Goal: Information Seeking & Learning: Learn about a topic

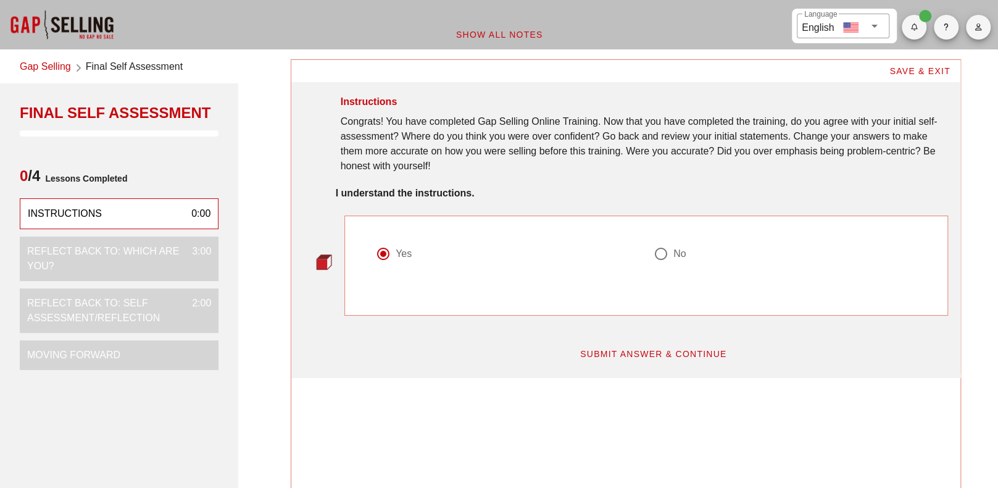
click at [673, 349] on span "SUBMIT ANSWER & CONTINUE" at bounding box center [654, 354] width 148 height 10
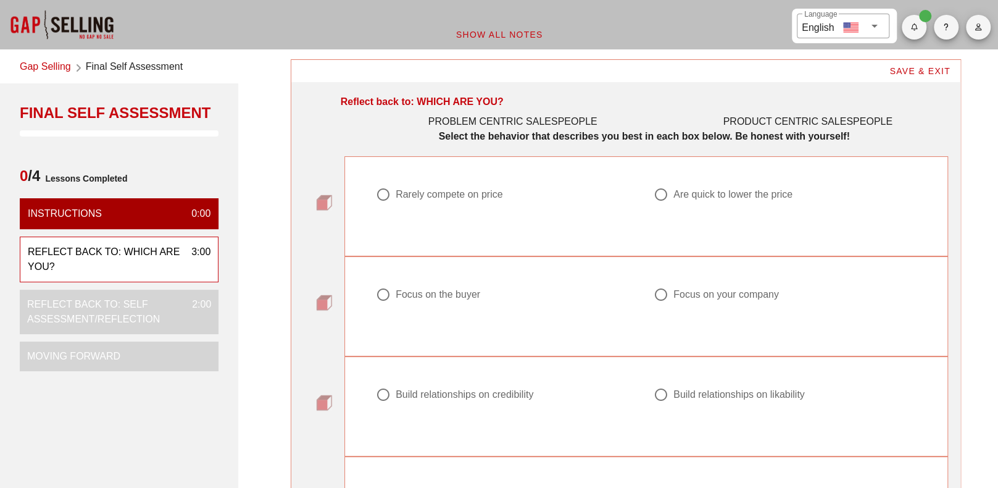
click at [381, 194] on div at bounding box center [383, 194] width 21 height 21
radio input "true"
click at [388, 295] on div at bounding box center [383, 294] width 21 height 21
radio input "true"
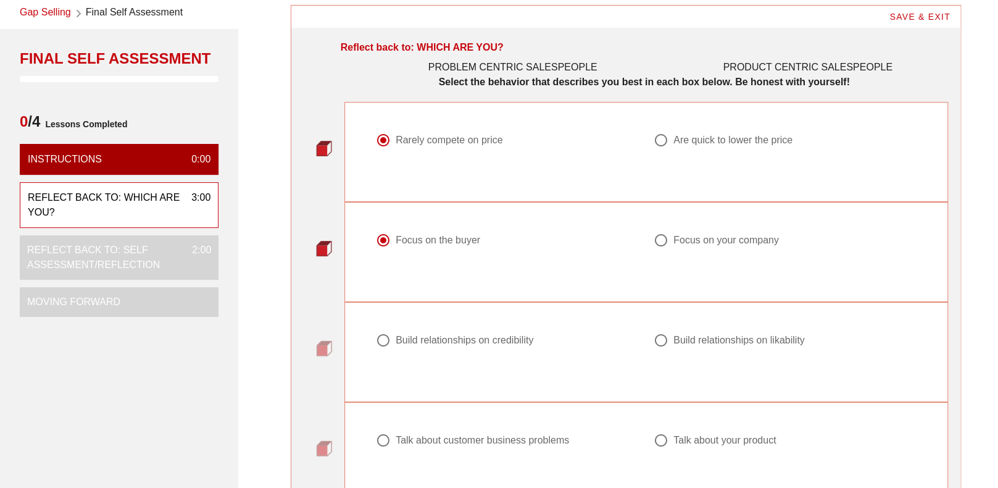
scroll to position [123, 0]
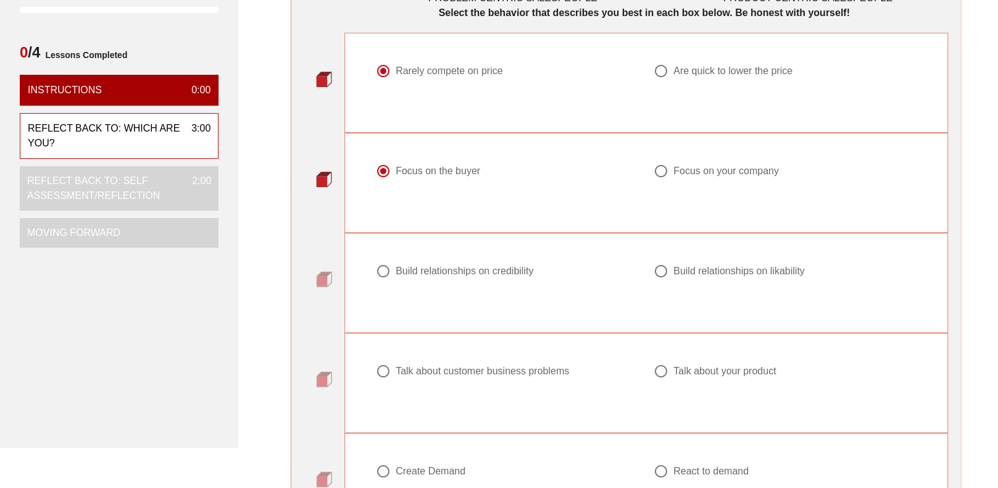
click at [381, 271] on div at bounding box center [383, 270] width 21 height 21
radio input "true"
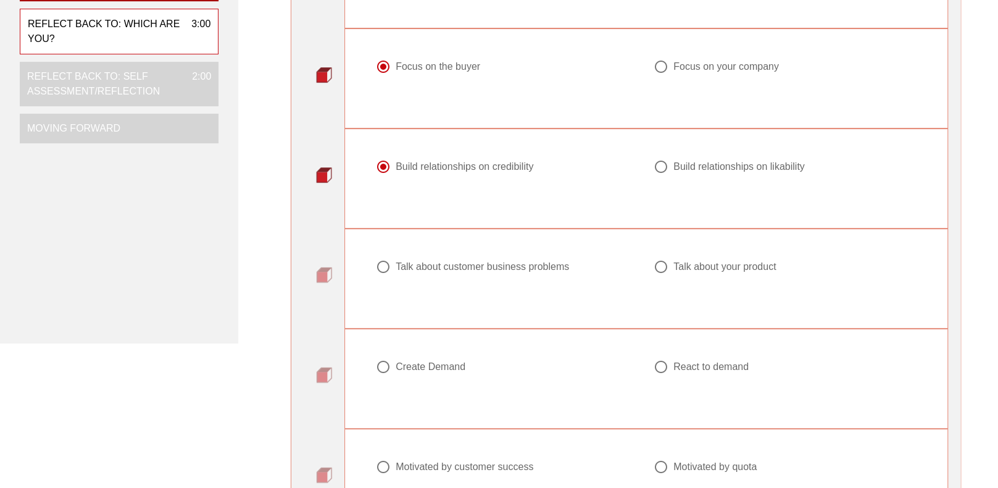
scroll to position [247, 0]
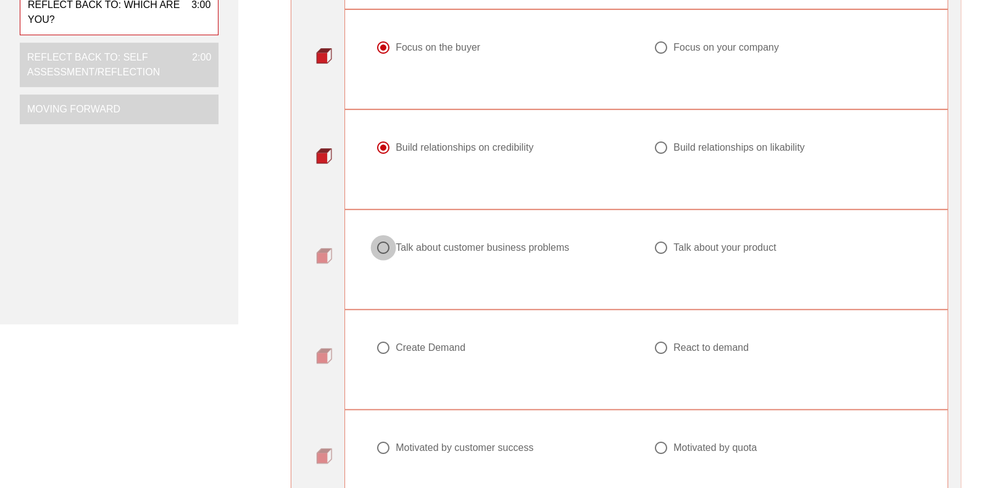
click at [384, 248] on div at bounding box center [383, 247] width 21 height 21
radio input "true"
drag, startPoint x: 380, startPoint y: 350, endPoint x: 391, endPoint y: 351, distance: 10.6
click at [380, 349] on div at bounding box center [383, 347] width 21 height 21
radio input "true"
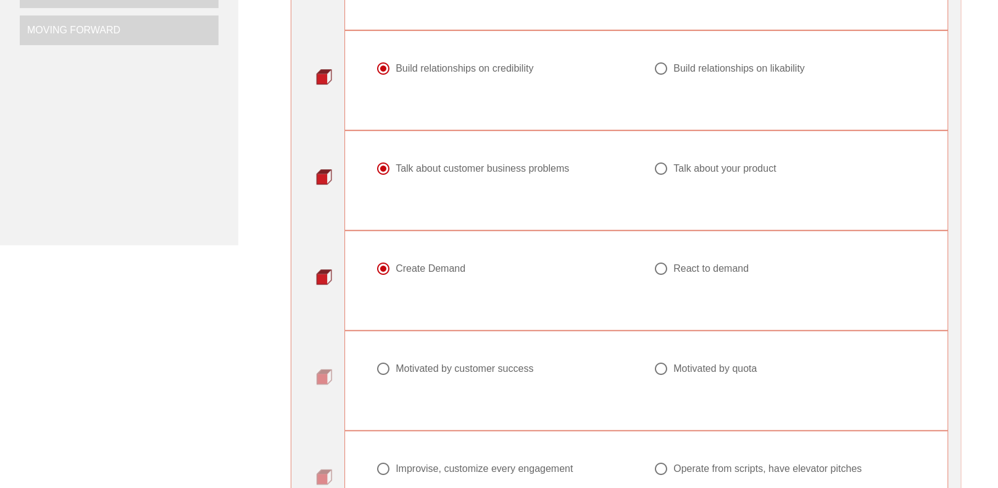
scroll to position [370, 0]
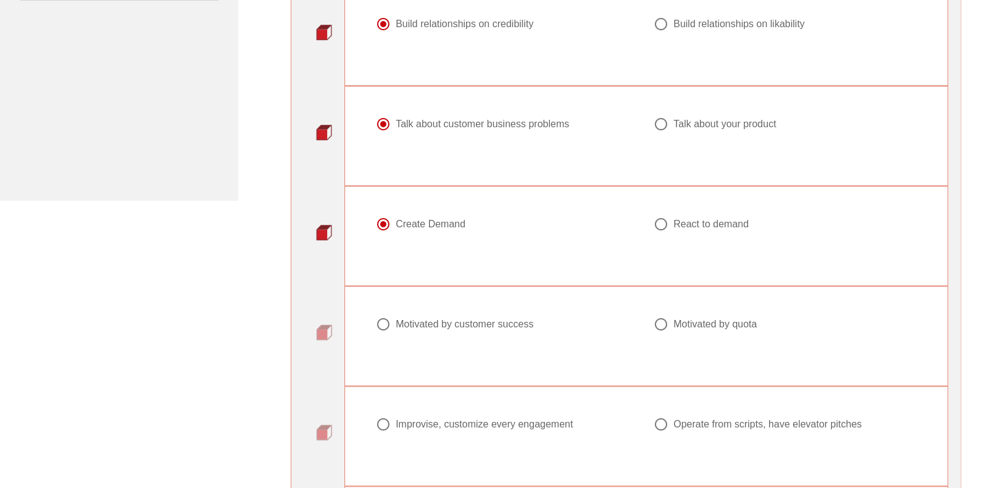
click at [379, 327] on div at bounding box center [383, 324] width 21 height 21
radio input "true"
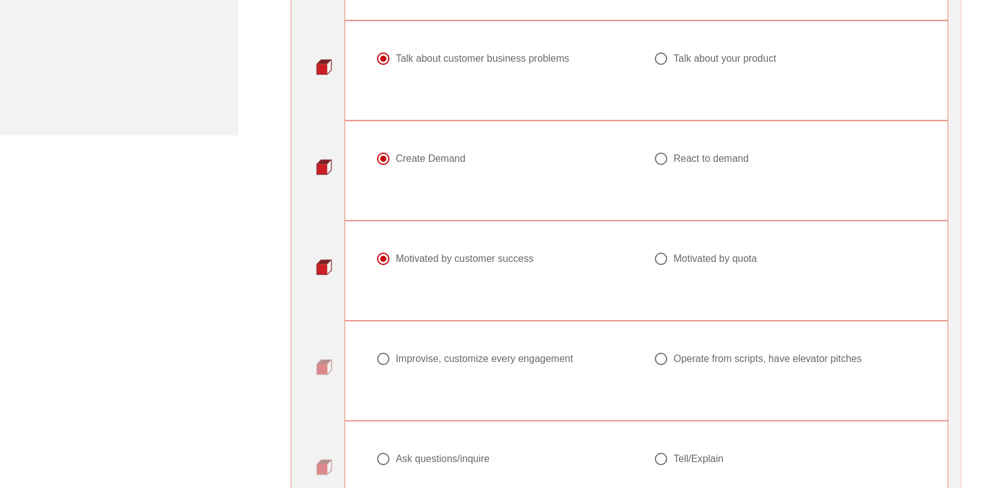
scroll to position [494, 0]
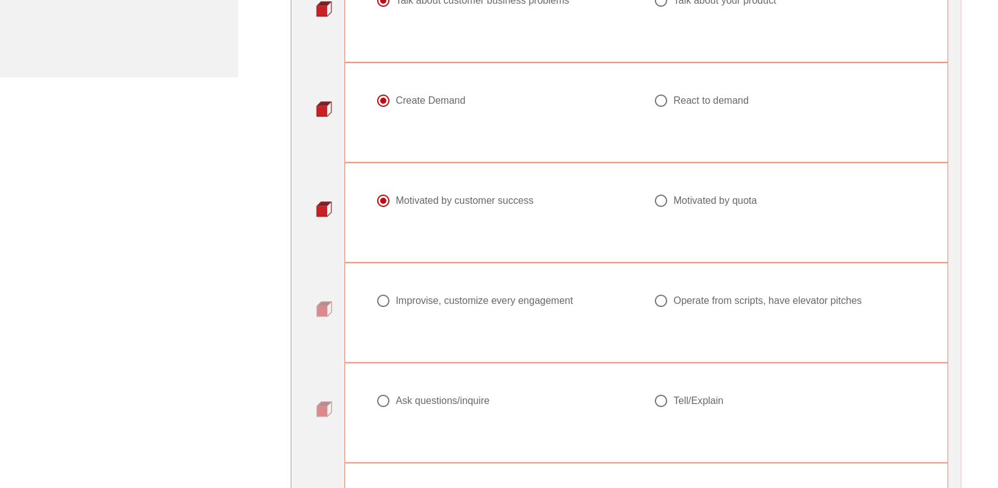
click at [664, 302] on div at bounding box center [661, 300] width 21 height 21
radio input "true"
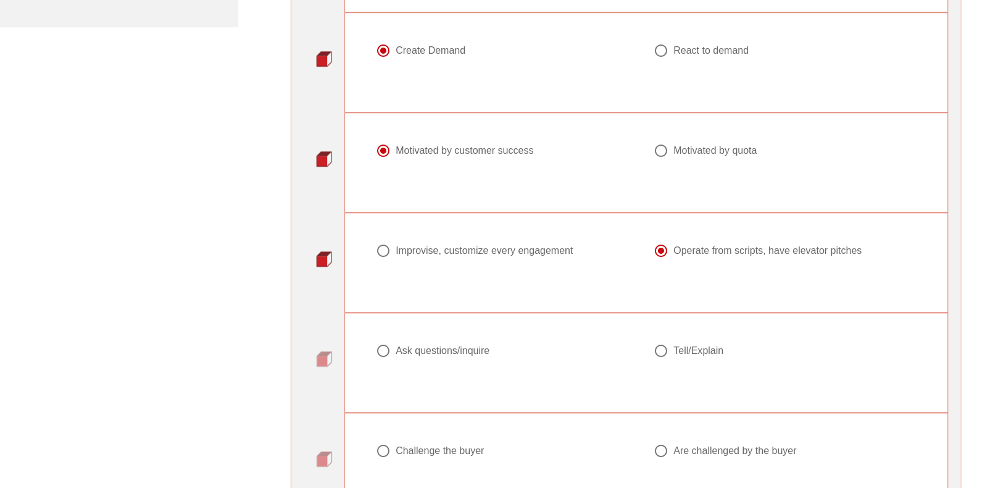
scroll to position [556, 0]
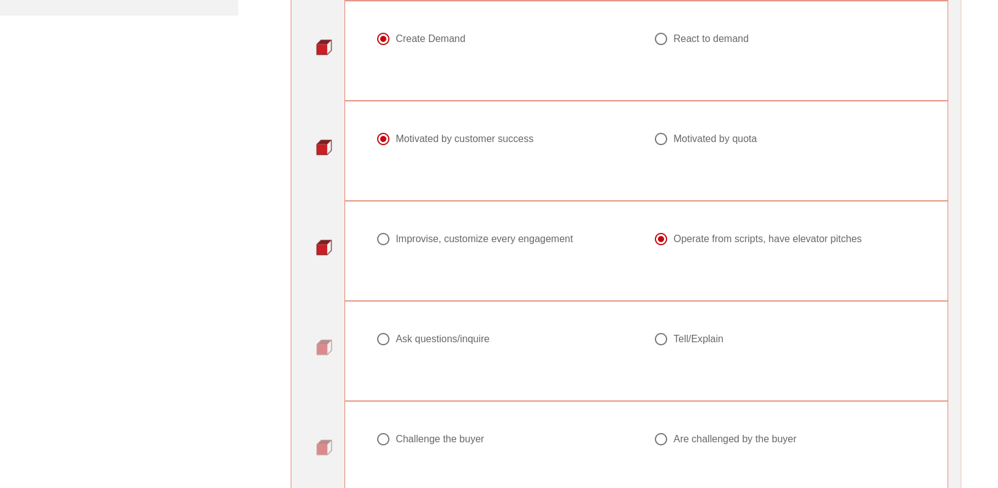
click at [379, 334] on div at bounding box center [383, 338] width 21 height 21
radio input "true"
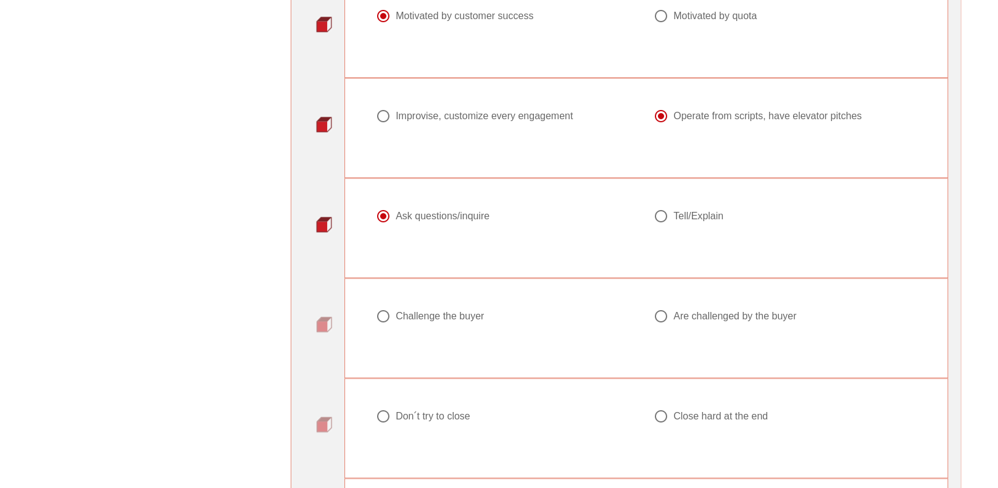
scroll to position [679, 0]
click at [388, 315] on div at bounding box center [383, 315] width 21 height 21
radio input "true"
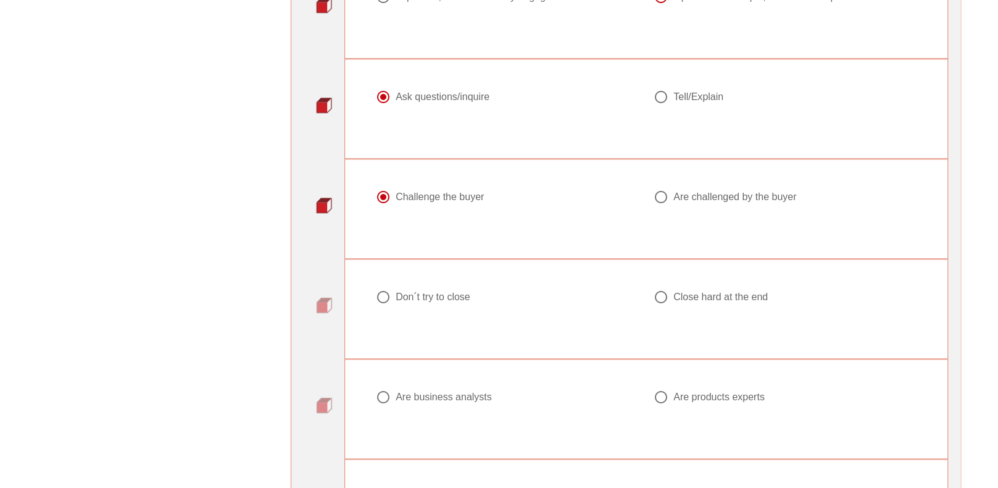
scroll to position [802, 0]
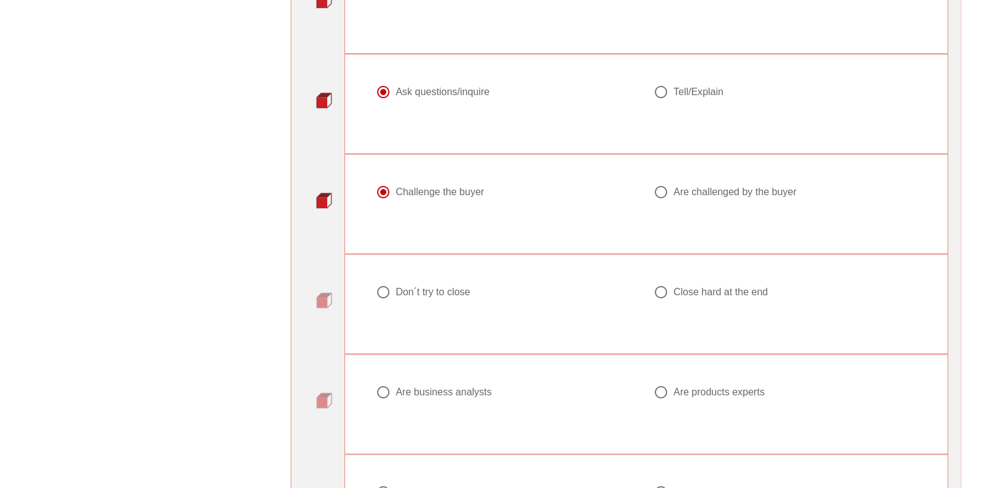
click at [379, 290] on div at bounding box center [383, 291] width 21 height 21
radio input "true"
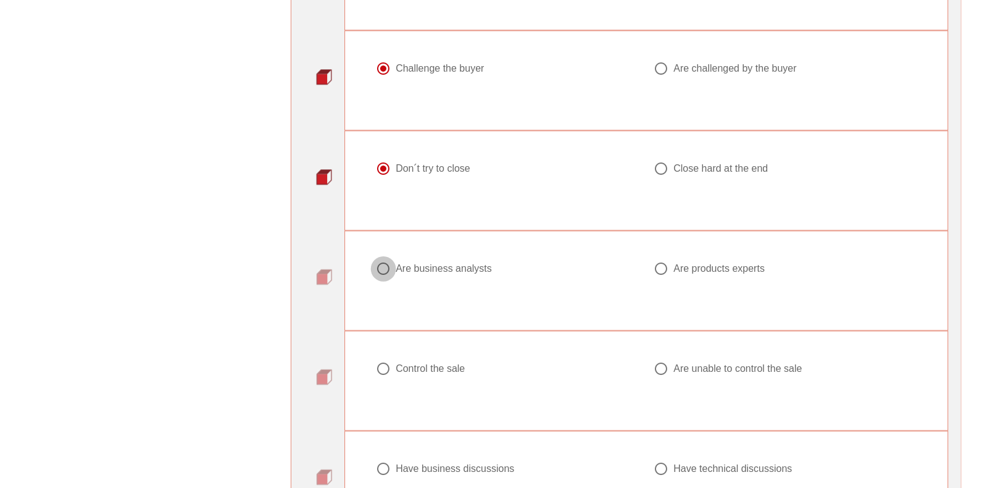
click at [385, 265] on div at bounding box center [383, 268] width 21 height 21
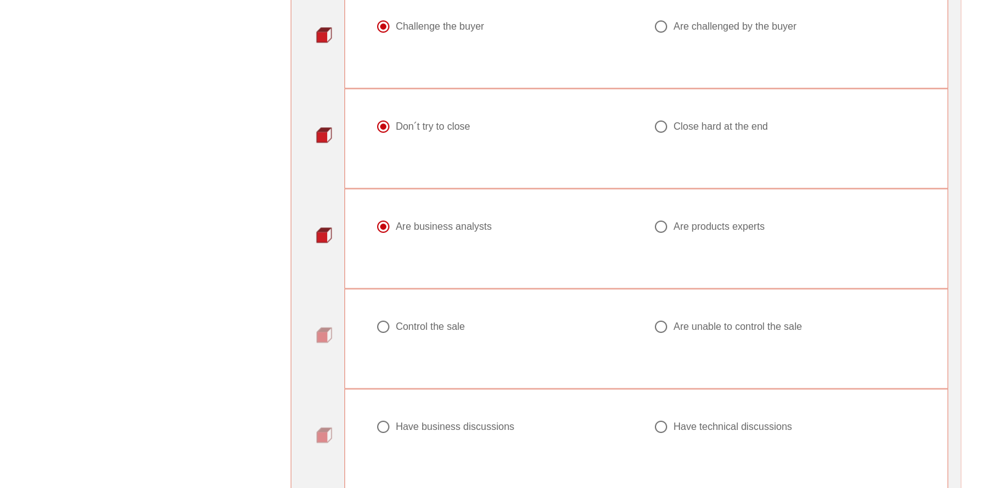
scroll to position [988, 0]
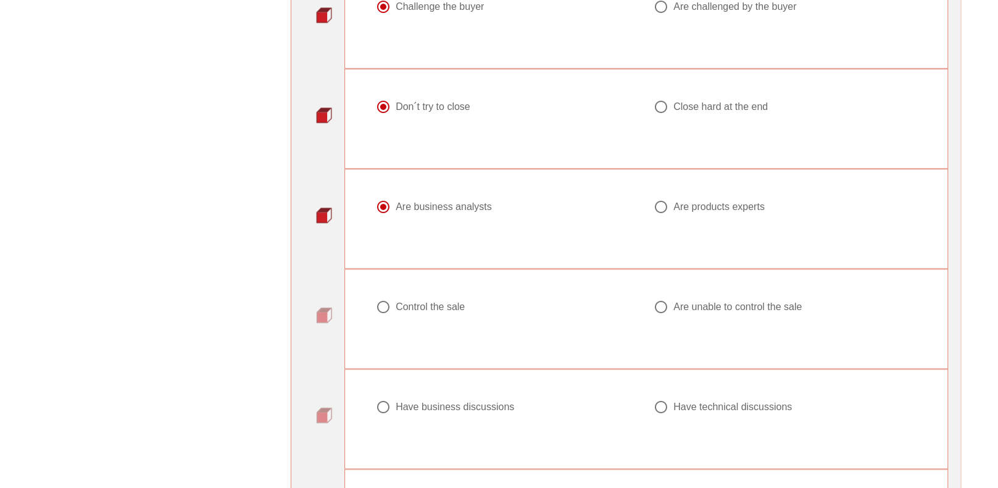
click at [656, 203] on div at bounding box center [661, 206] width 21 height 21
radio input "false"
radio input "true"
click at [399, 301] on div "Control the sale" at bounding box center [430, 307] width 69 height 12
radio input "true"
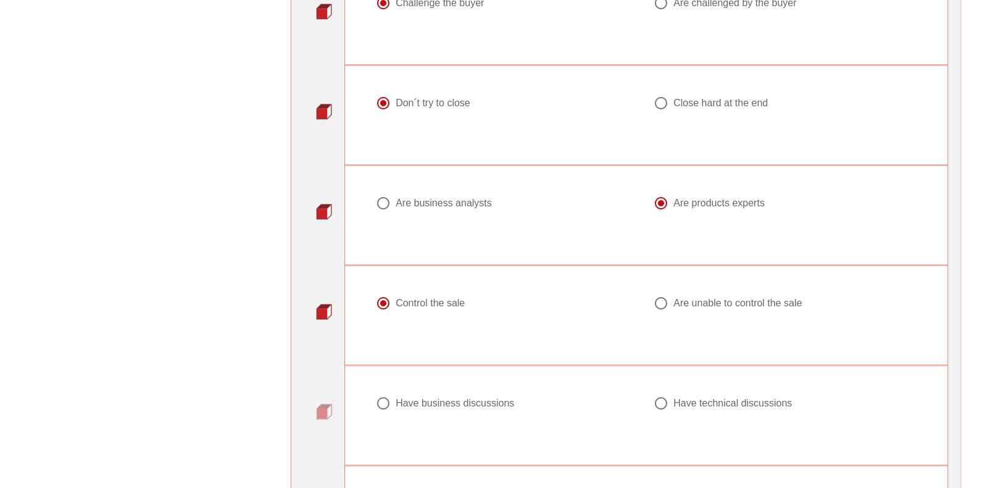
scroll to position [1111, 0]
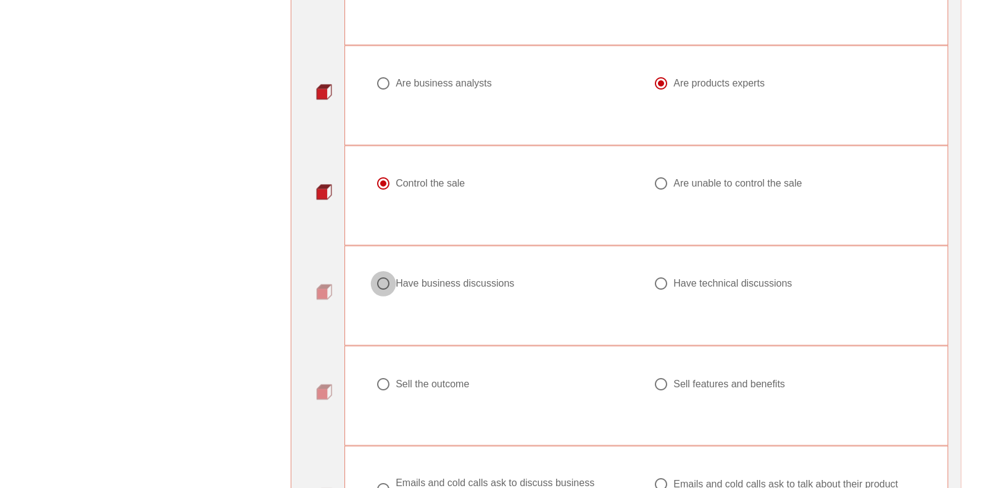
click at [391, 278] on div at bounding box center [383, 283] width 21 height 21
click at [665, 277] on div at bounding box center [661, 283] width 21 height 21
radio input "false"
radio input "true"
click at [383, 381] on div at bounding box center [383, 383] width 21 height 21
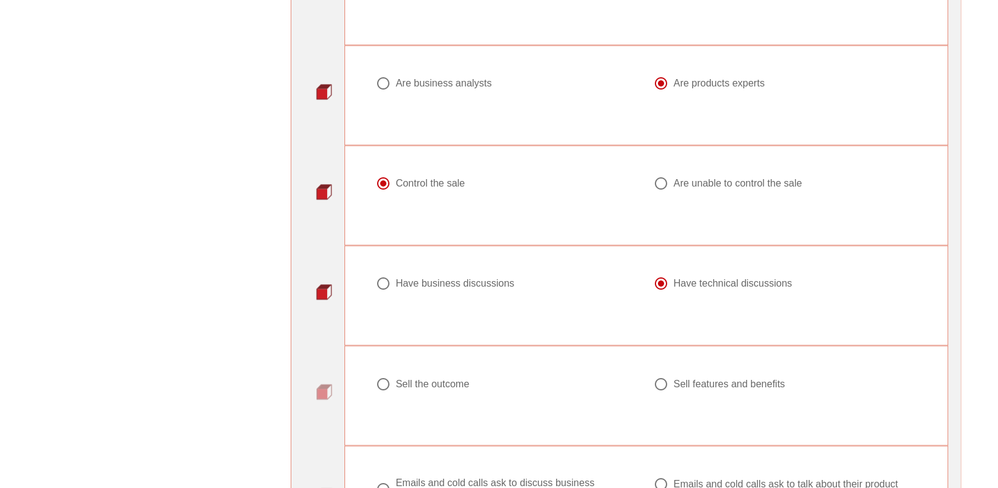
radio input "true"
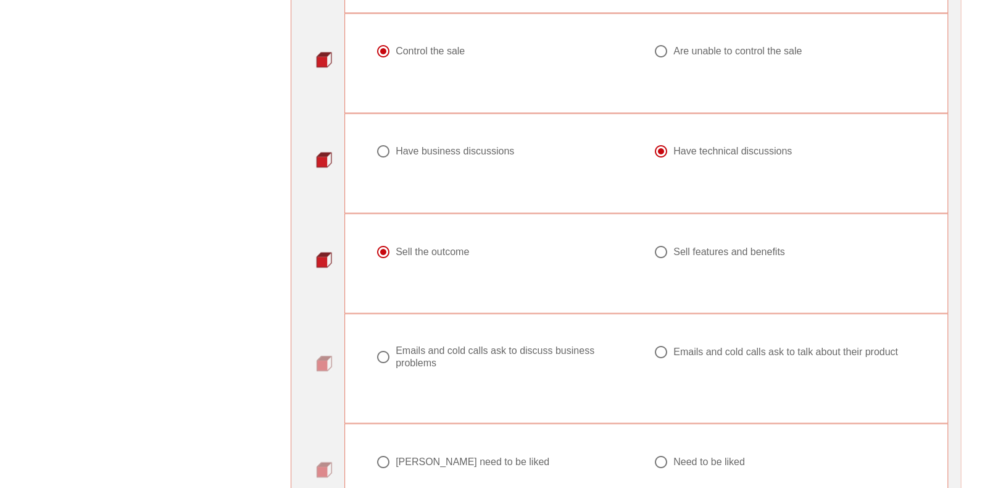
scroll to position [1296, 0]
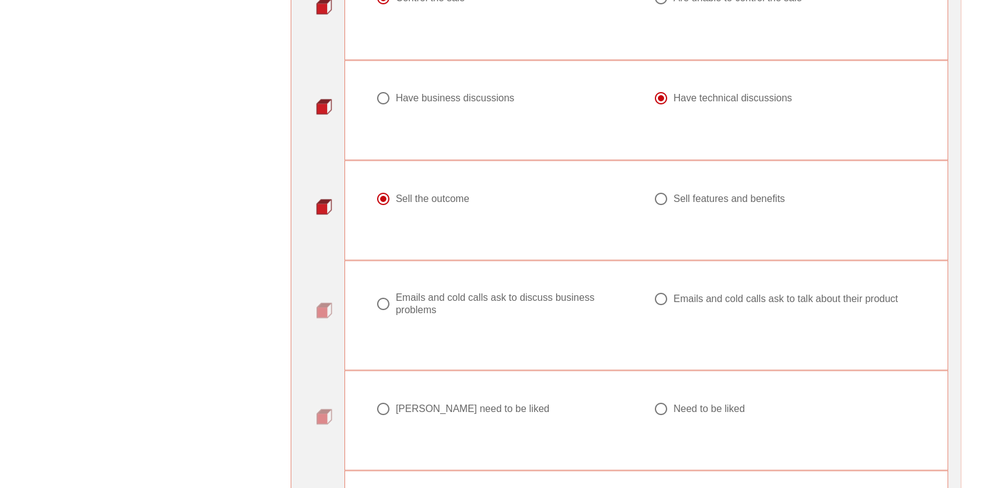
click at [381, 301] on div at bounding box center [383, 303] width 21 height 21
radio input "true"
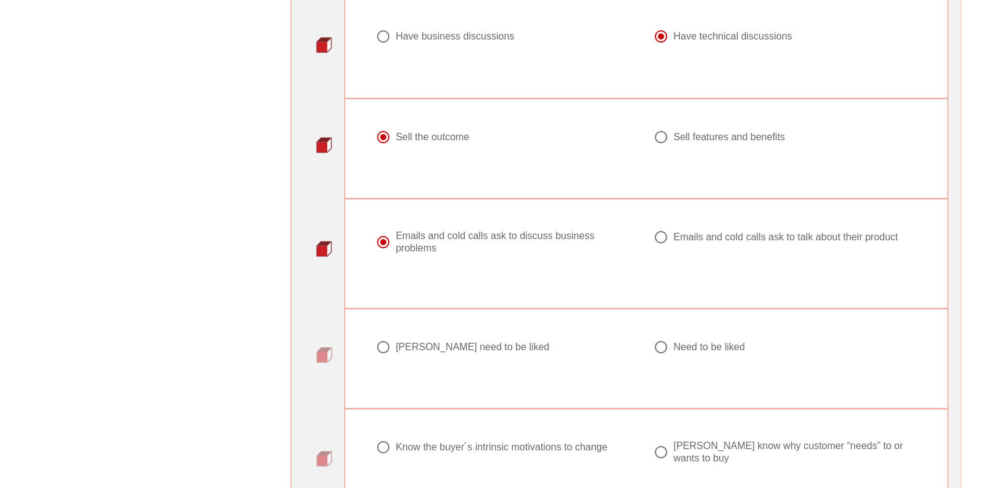
click at [386, 349] on div at bounding box center [383, 346] width 21 height 21
radio input "true"
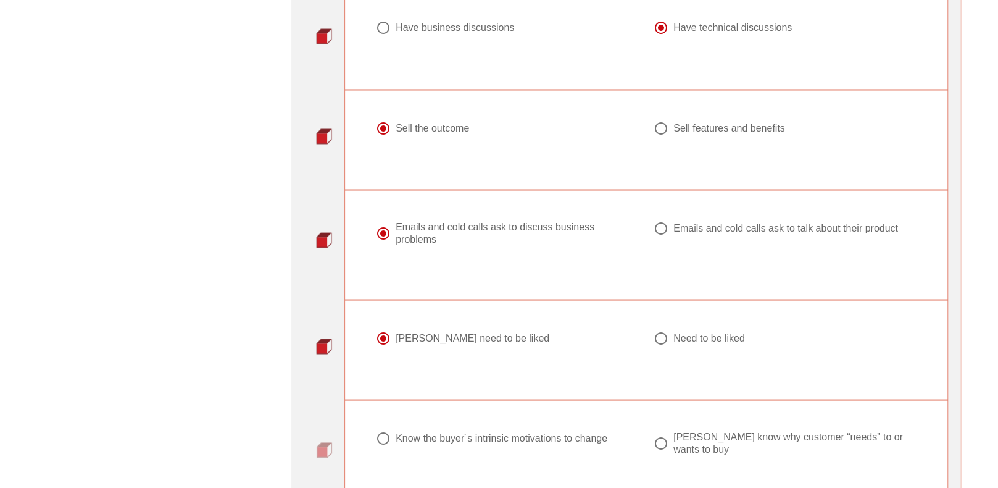
scroll to position [1481, 0]
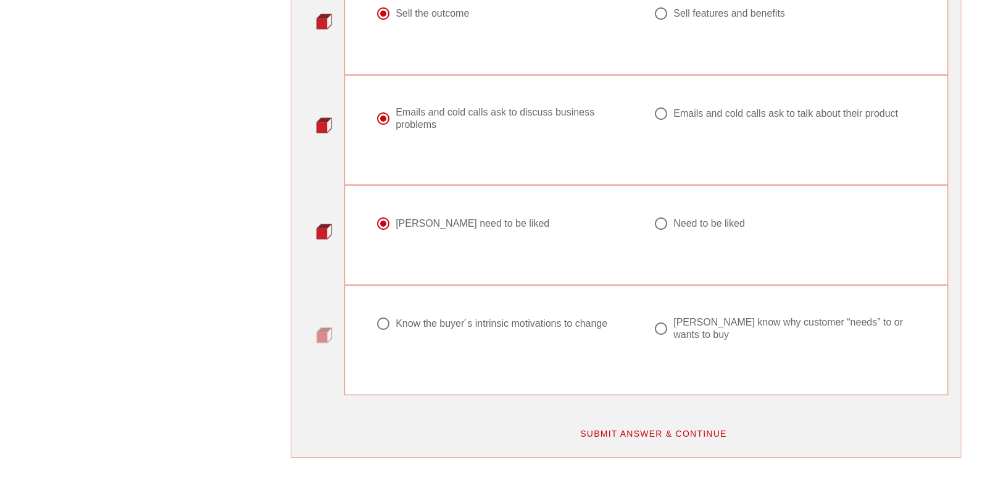
click at [383, 319] on div at bounding box center [383, 322] width 21 height 21
radio input "true"
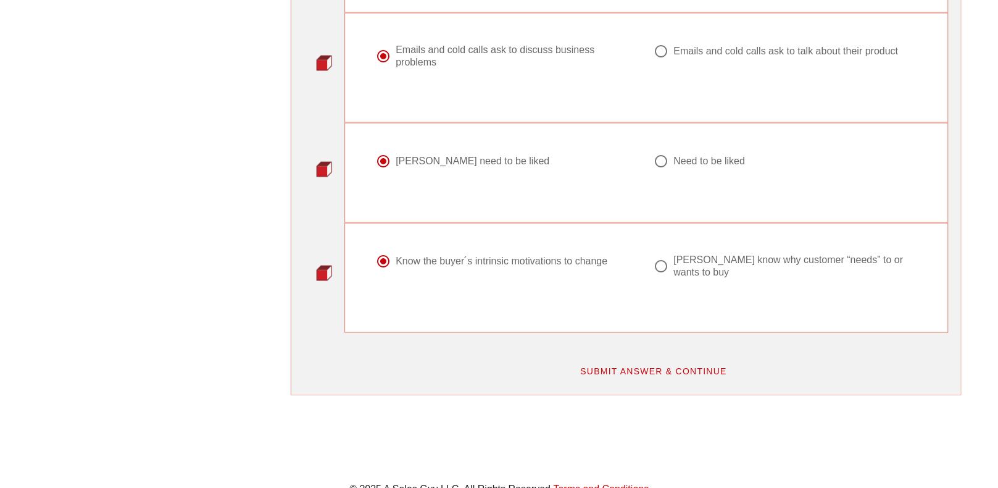
click at [663, 366] on span "SUBMIT ANSWER & CONTINUE" at bounding box center [654, 371] width 148 height 10
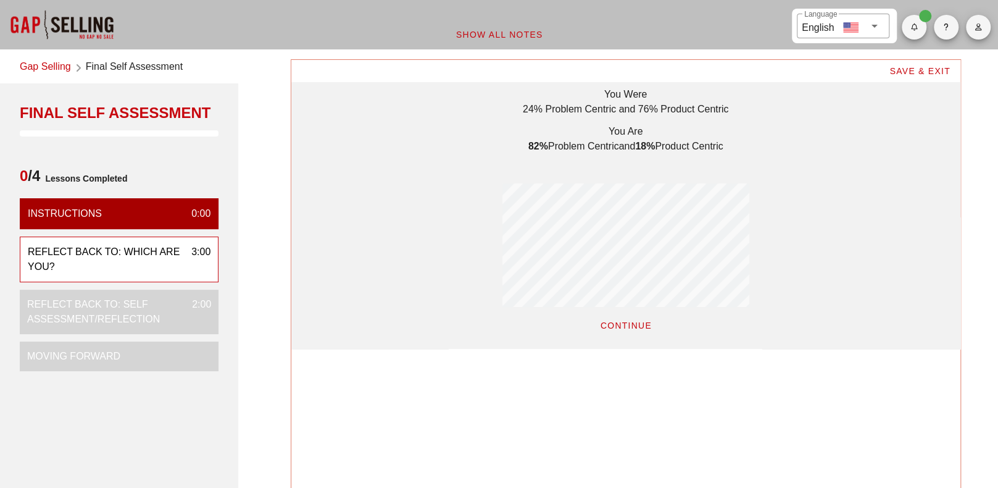
scroll to position [289, 669]
click at [640, 327] on span "CONTINUE" at bounding box center [625, 325] width 52 height 10
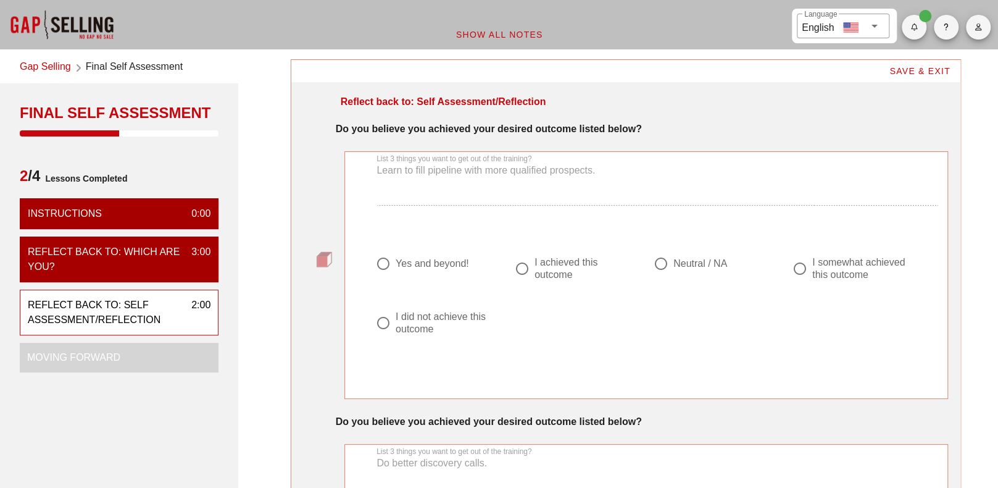
click at [529, 272] on div at bounding box center [522, 268] width 21 height 21
radio input "true"
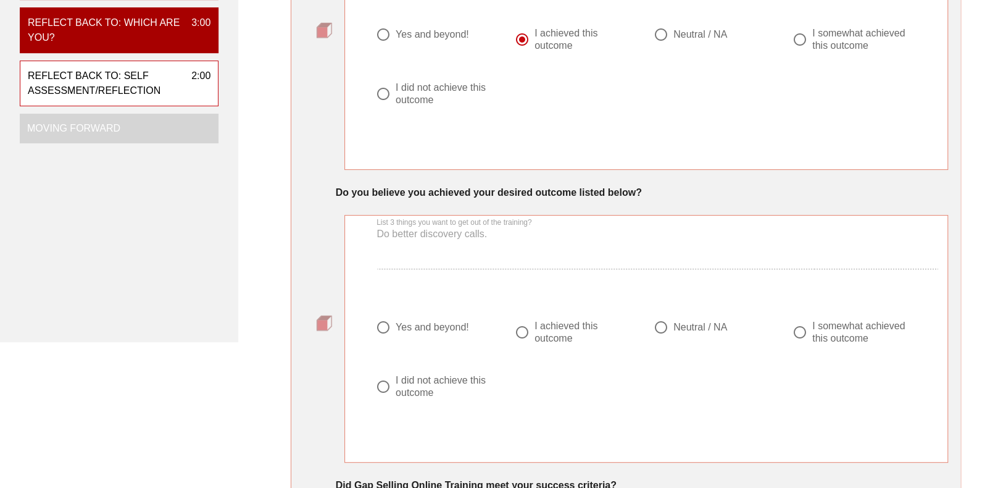
scroll to position [247, 0]
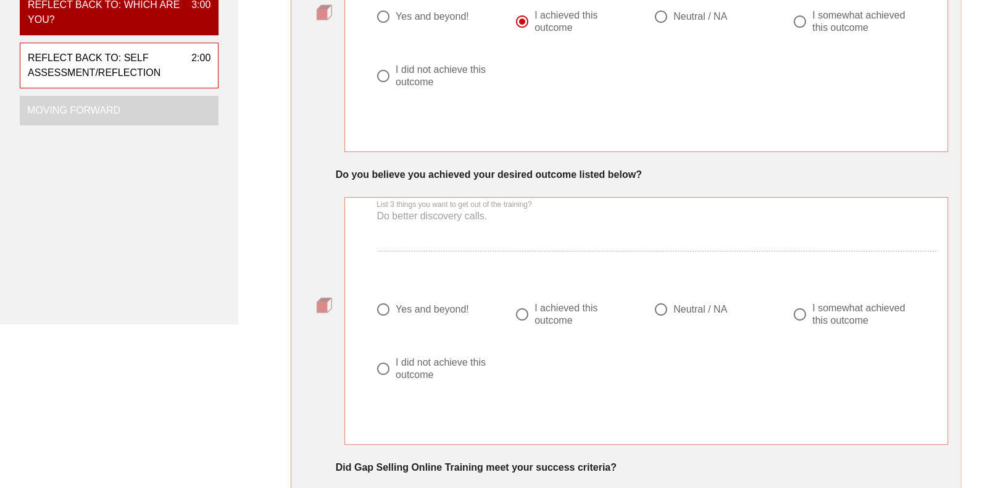
click at [414, 312] on div "Yes and beyond!" at bounding box center [432, 309] width 73 height 12
radio input "true"
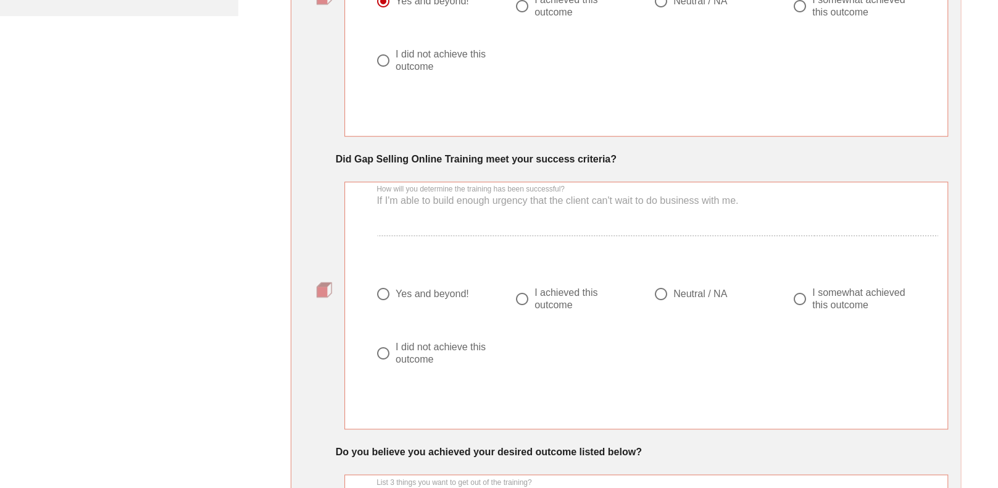
scroll to position [556, 0]
click at [520, 296] on div at bounding box center [522, 298] width 21 height 21
radio input "true"
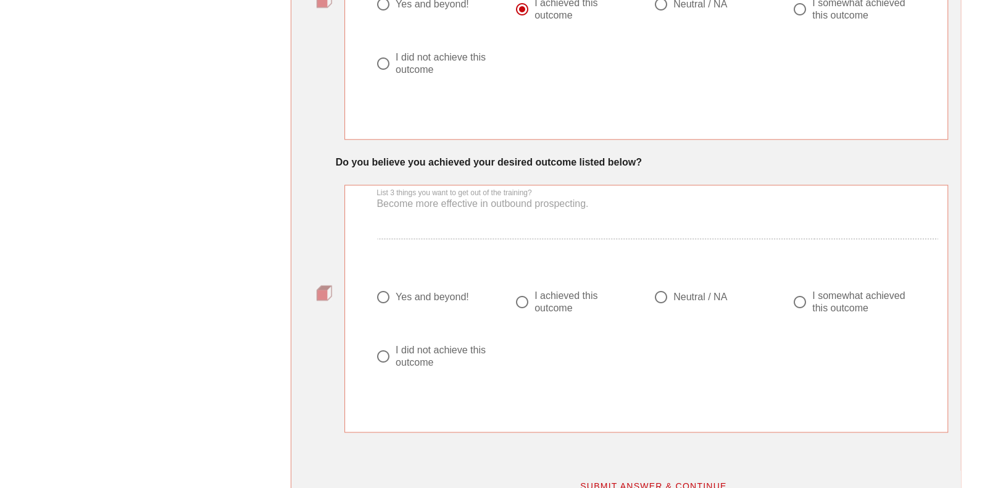
scroll to position [864, 0]
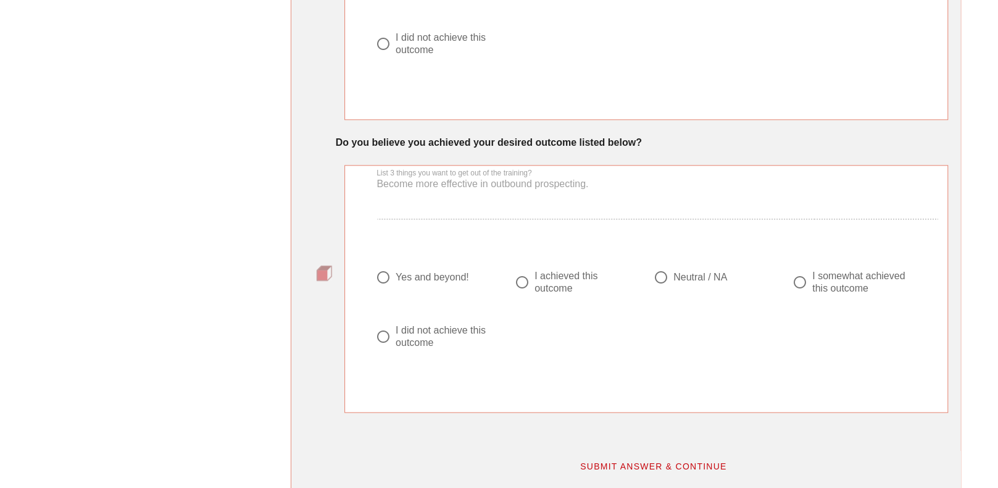
click at [535, 278] on div "I achieved this outcome" at bounding box center [582, 282] width 94 height 25
radio input "true"
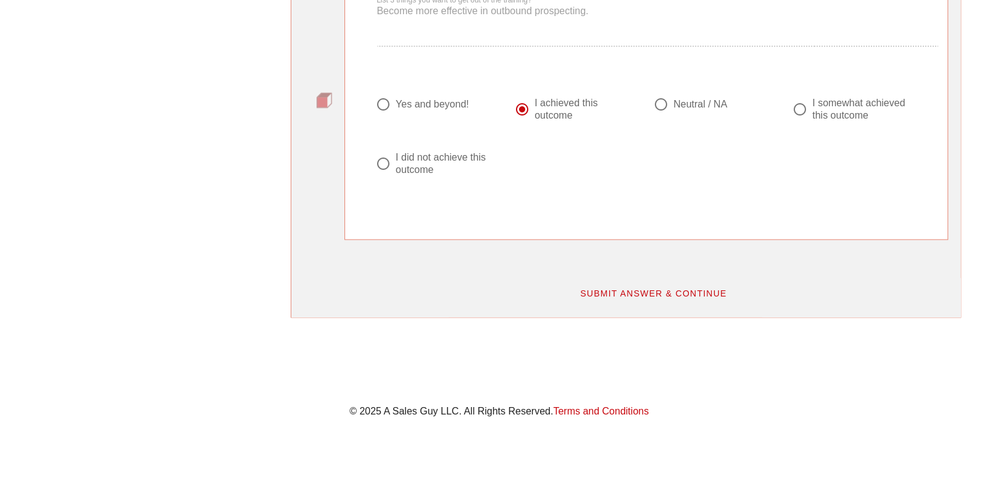
scroll to position [1049, 0]
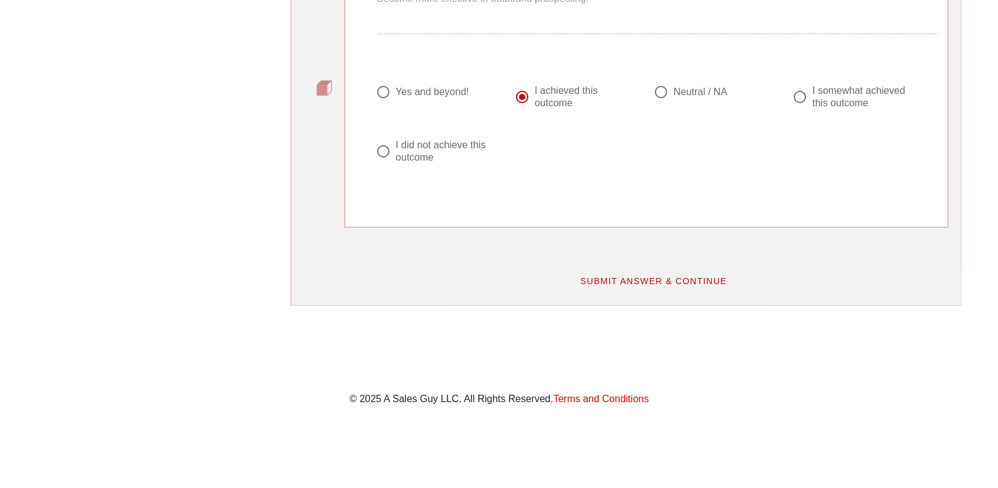
click at [658, 280] on span "SUBMIT ANSWER & CONTINUE" at bounding box center [654, 281] width 148 height 10
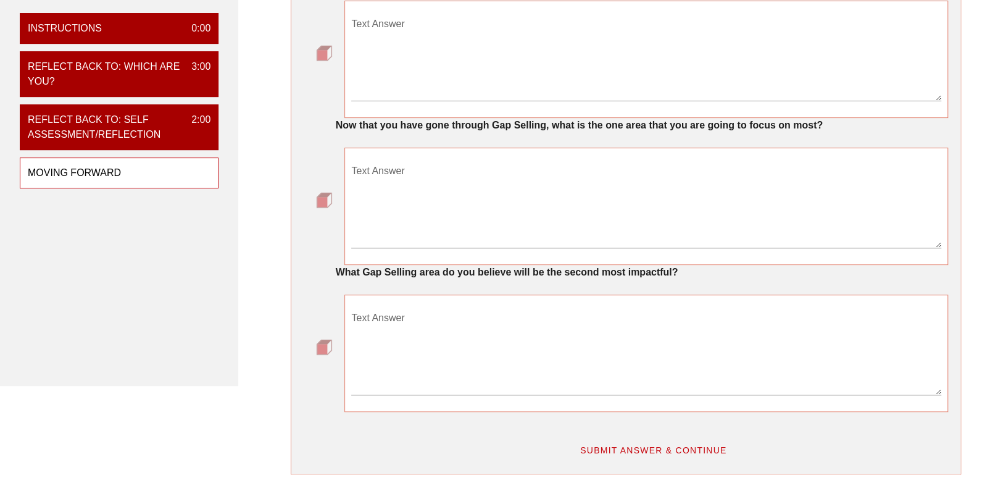
scroll to position [62, 0]
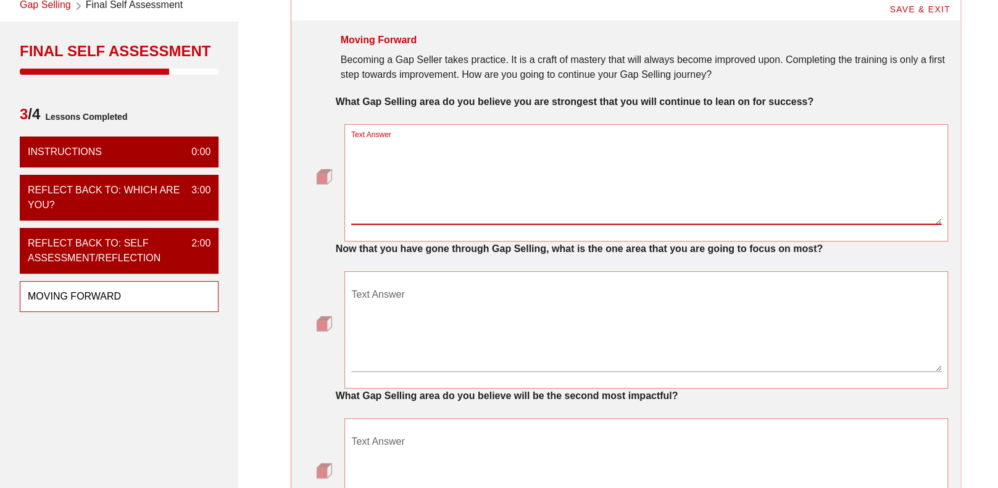
click at [383, 165] on textarea "Text Answer" at bounding box center [645, 181] width 589 height 86
type textarea "Always focus on the buyer's problem vs selling our solution."
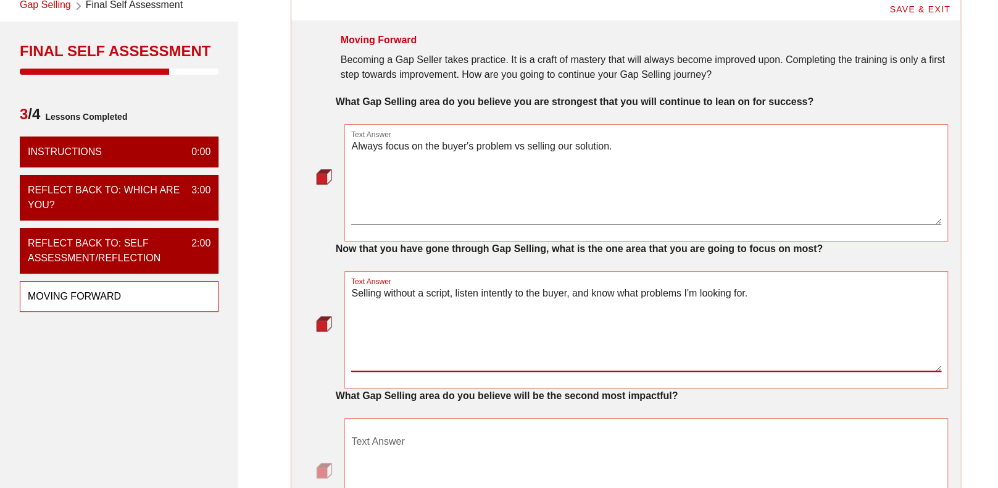
scroll to position [185, 0]
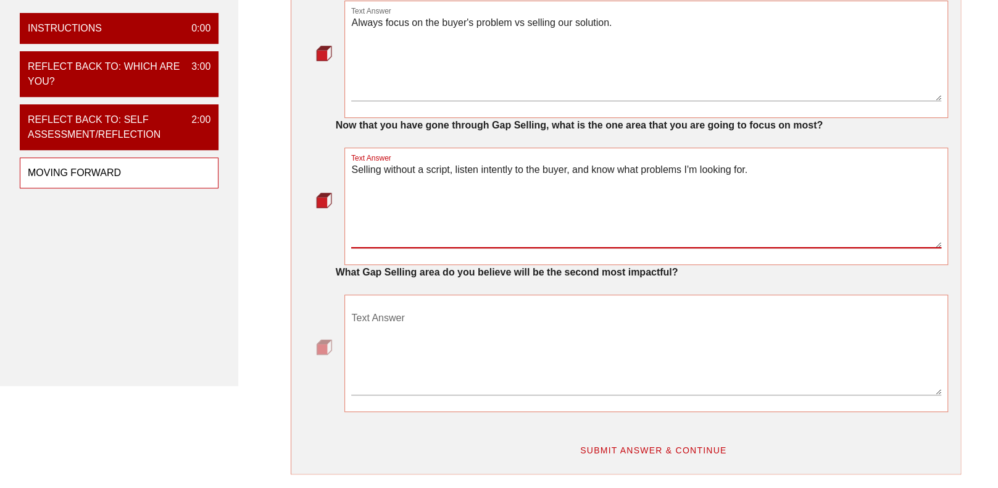
type textarea "Selling without a script, listen intently to the buyer, and know what problems …"
click at [372, 312] on div "Text Answer" at bounding box center [645, 351] width 589 height 86
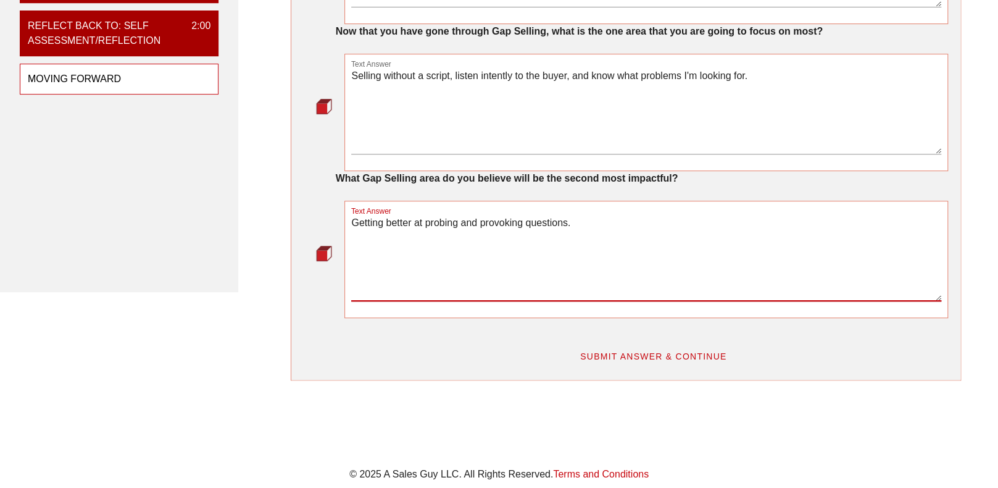
scroll to position [361, 0]
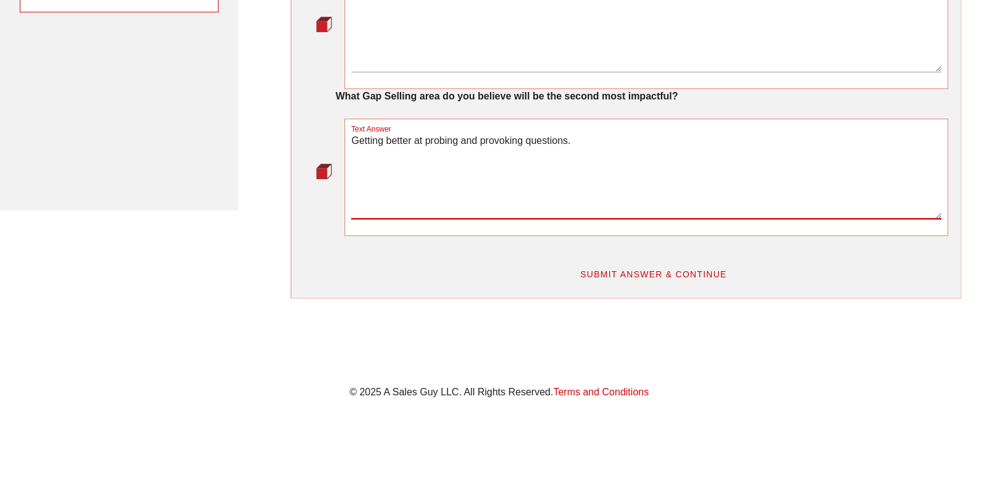
type textarea "Getting better at probing and provoking questions."
click at [674, 270] on span "SUBMIT ANSWER & CONTINUE" at bounding box center [654, 274] width 148 height 10
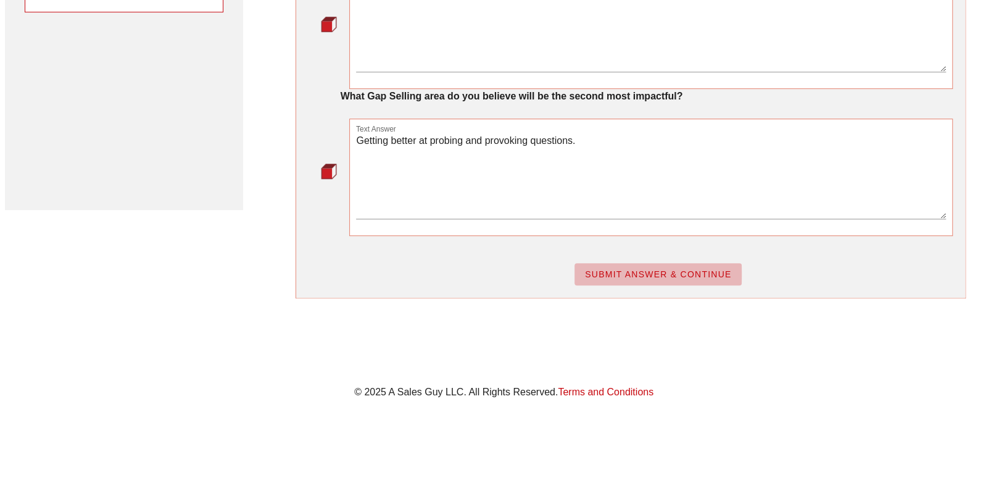
scroll to position [0, 0]
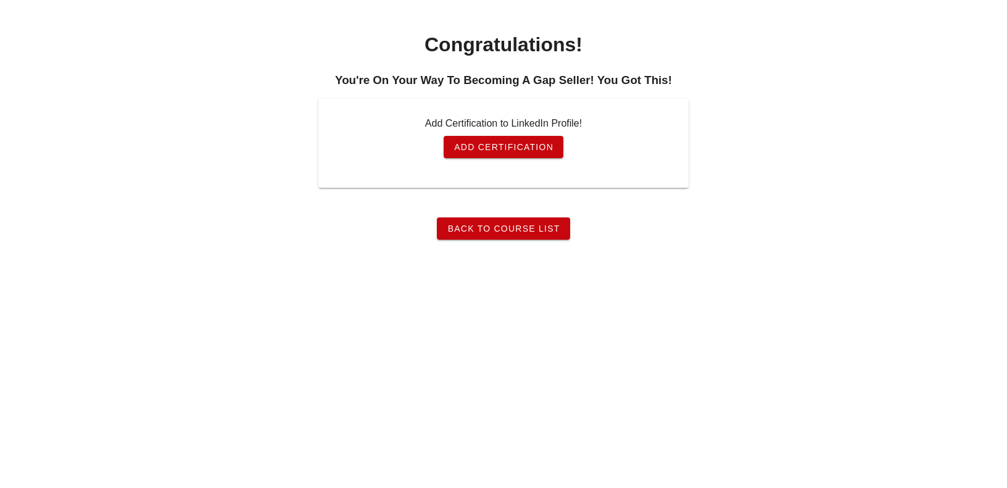
click at [549, 149] on span "Add Certification" at bounding box center [504, 147] width 100 height 10
click at [527, 238] on link "Back To Course List" at bounding box center [503, 228] width 133 height 22
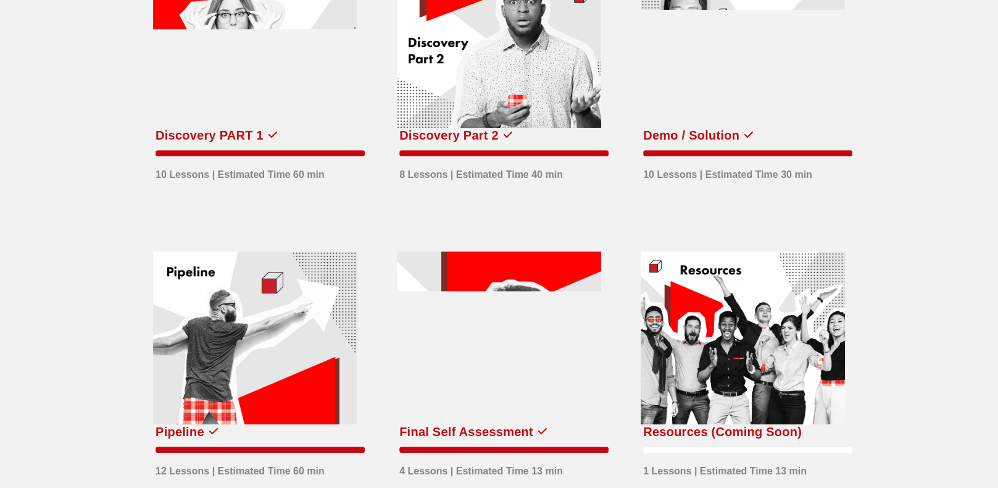
scroll to position [617, 0]
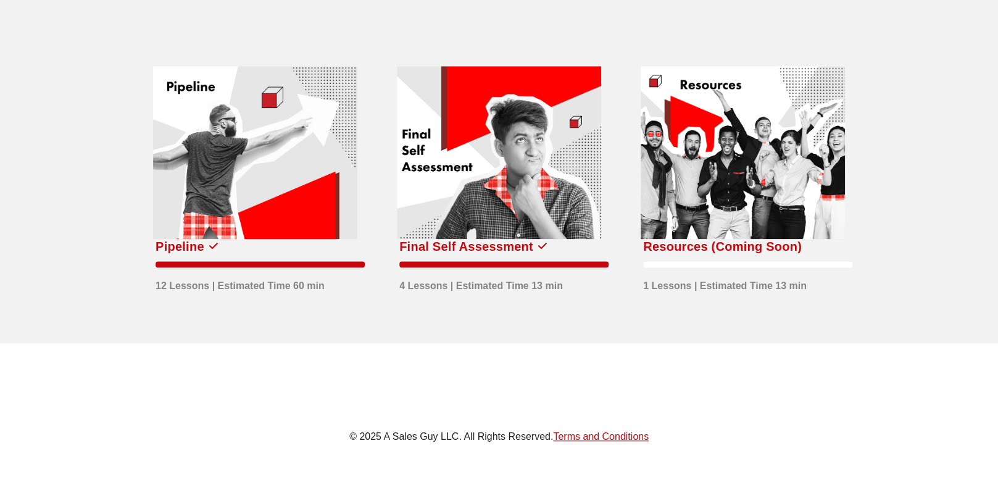
click at [798, 182] on div at bounding box center [743, 152] width 204 height 173
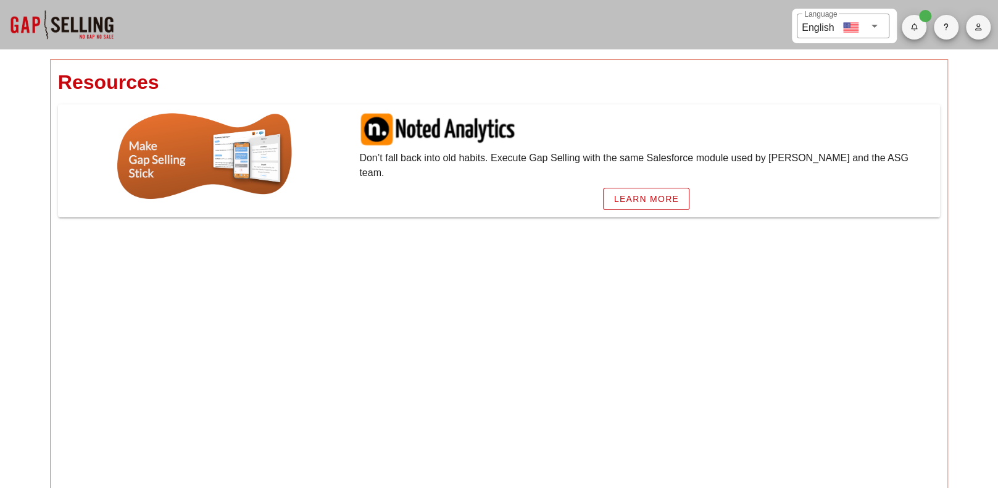
click at [99, 30] on div at bounding box center [61, 24] width 123 height 49
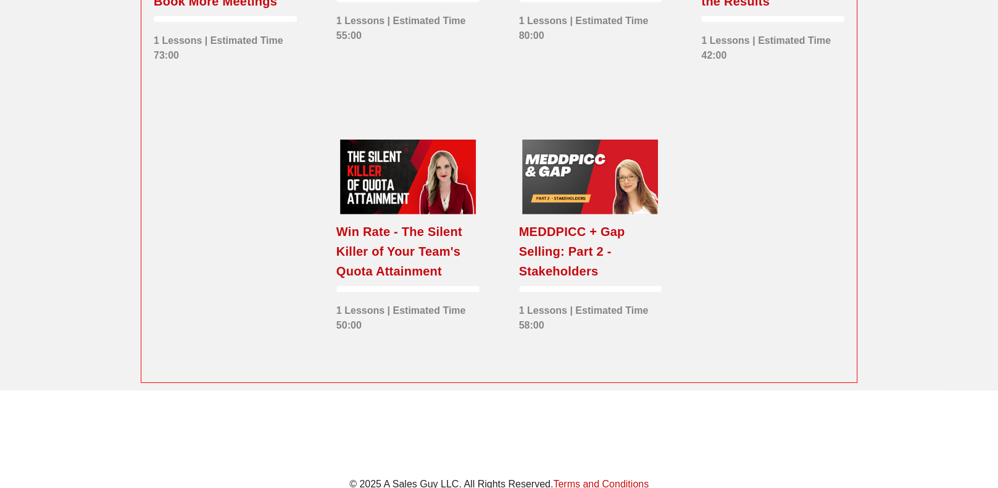
scroll to position [2278, 0]
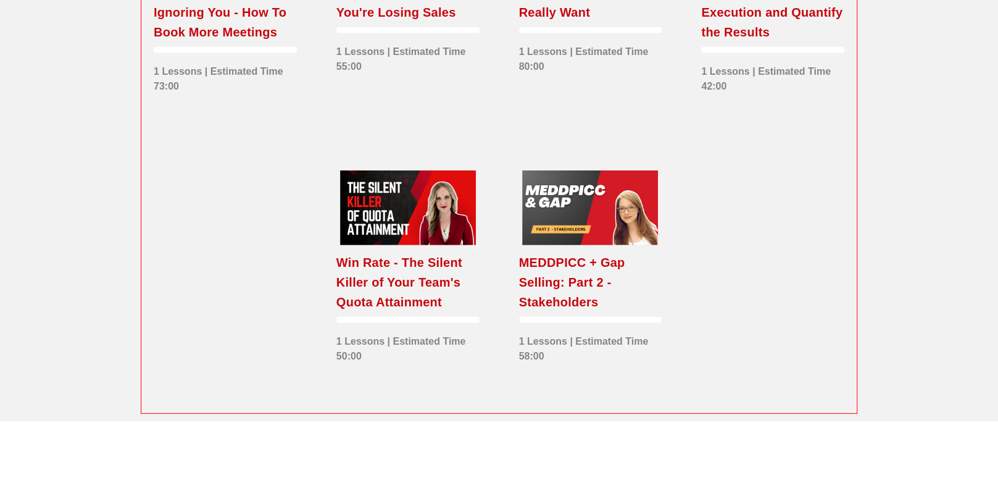
click at [559, 209] on div at bounding box center [590, 207] width 136 height 75
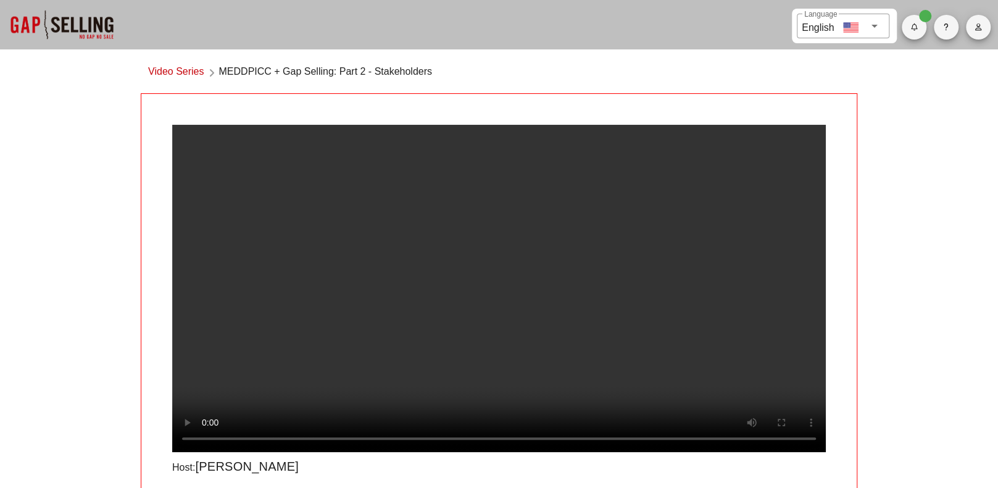
click at [160, 70] on link "Video Series" at bounding box center [176, 72] width 56 height 17
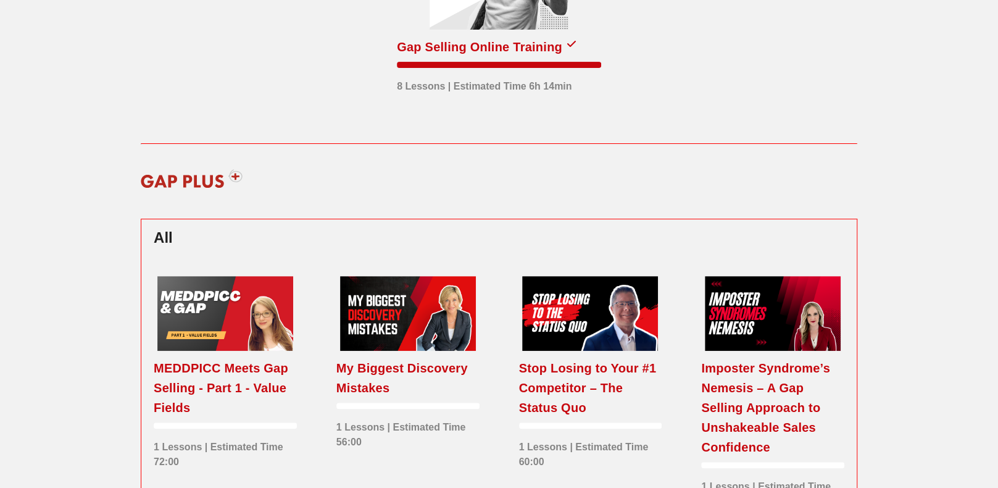
scroll to position [370, 0]
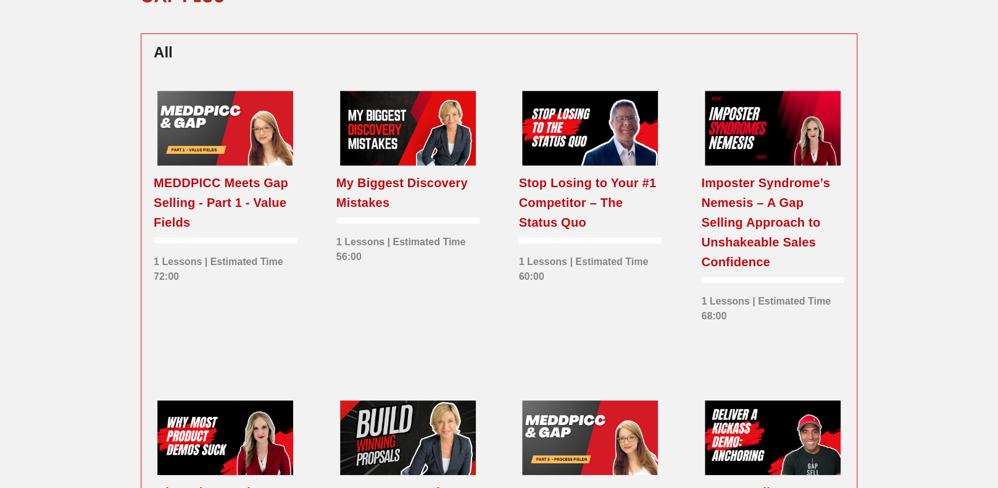
drag, startPoint x: 408, startPoint y: 113, endPoint x: 411, endPoint y: 130, distance: 17.6
click at [407, 114] on div at bounding box center [408, 128] width 136 height 75
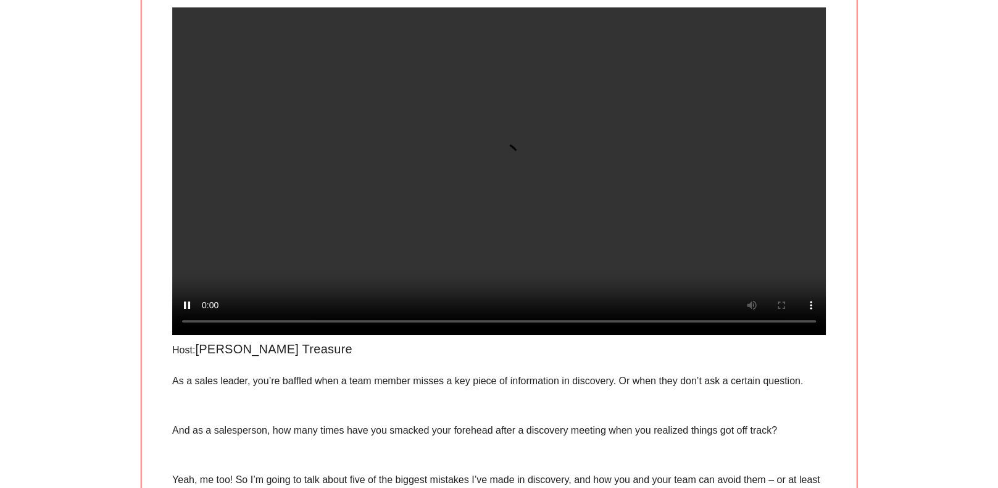
scroll to position [112, 0]
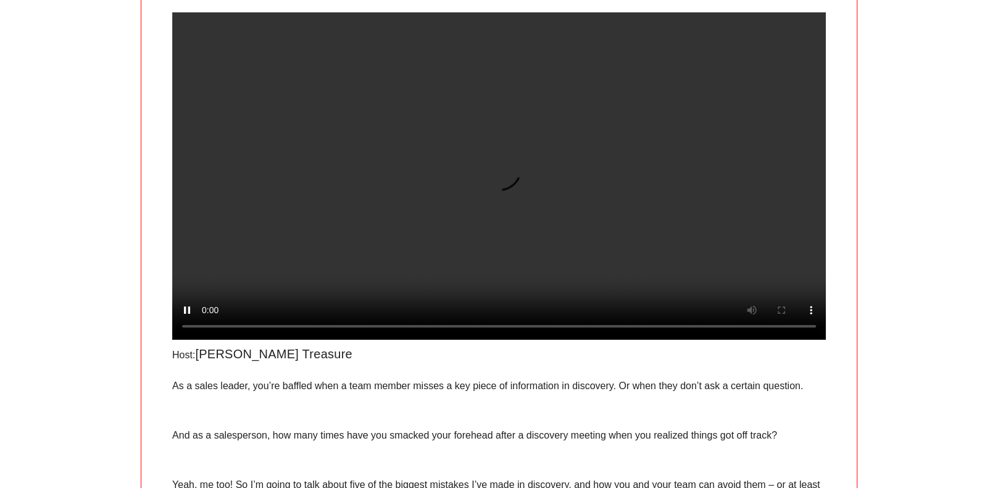
click at [509, 182] on video at bounding box center [499, 175] width 654 height 327
click at [473, 212] on video at bounding box center [499, 175] width 654 height 327
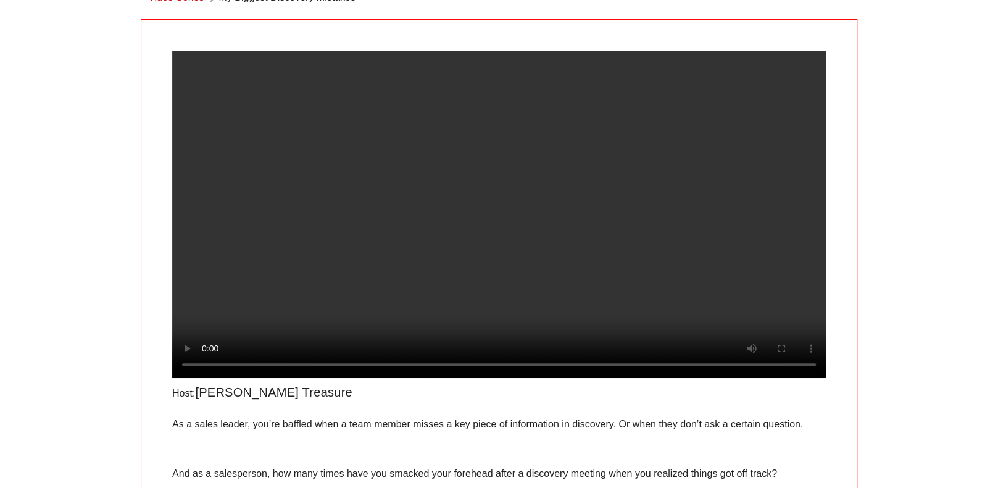
scroll to position [0, 0]
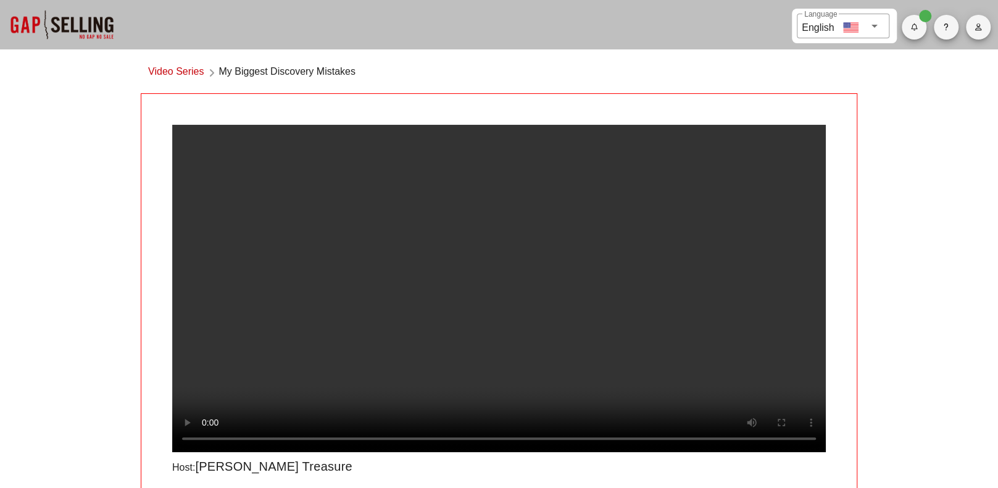
click at [56, 16] on div at bounding box center [61, 24] width 123 height 49
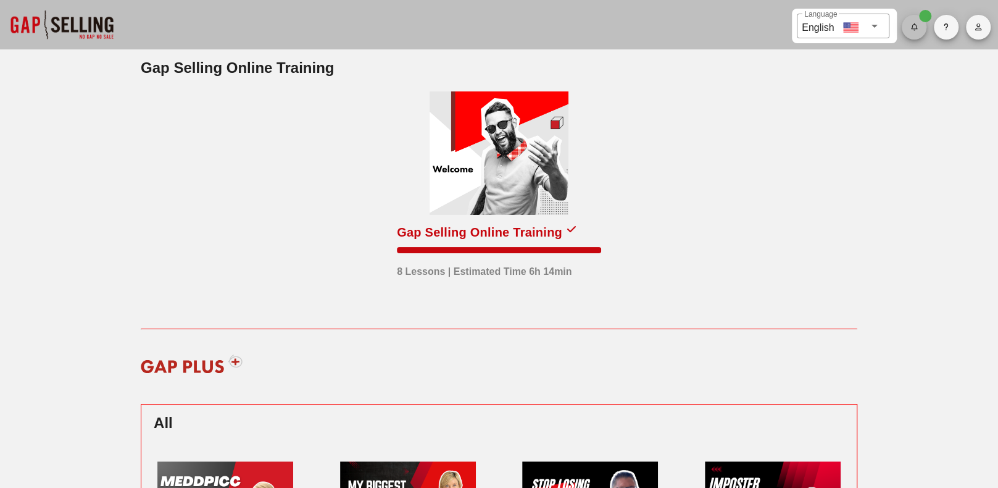
click at [910, 28] on icon "button" at bounding box center [914, 26] width 8 height 7
click at [944, 26] on icon "button" at bounding box center [946, 26] width 6 height 7
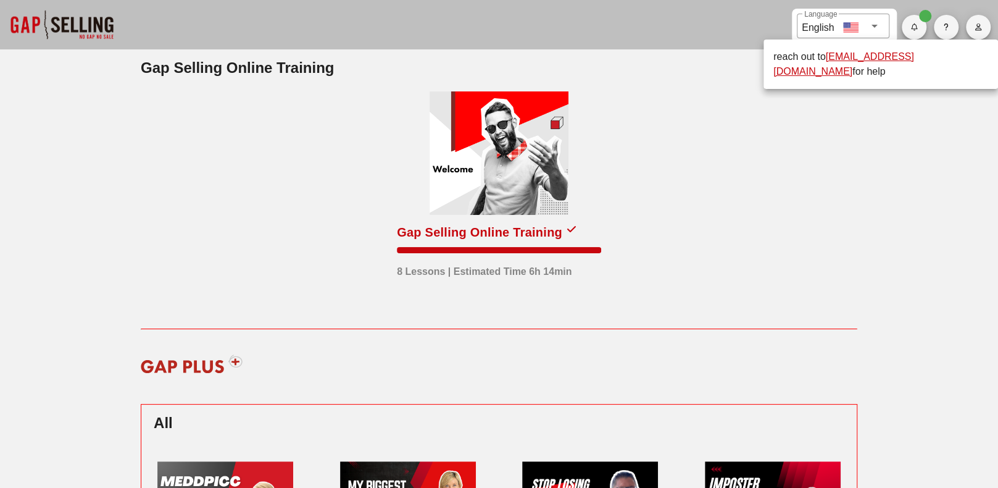
click at [834, 204] on div "Gap Selling Online Training 8 Lessons | Estimated Time 6h 14min" at bounding box center [498, 204] width 731 height 264
